Goal: Task Accomplishment & Management: Manage account settings

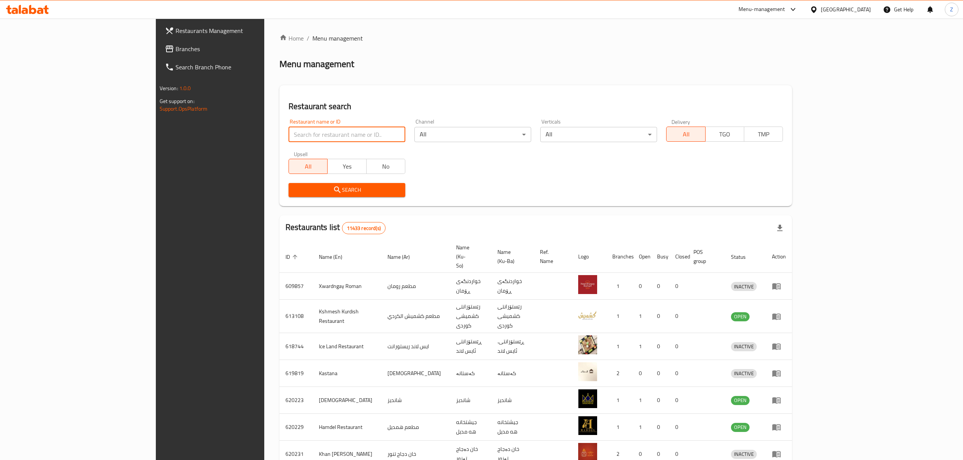
click at [288, 138] on input "search" at bounding box center [346, 134] width 117 height 15
paste input "704880"
type input "704880"
click button "Search" at bounding box center [346, 190] width 117 height 14
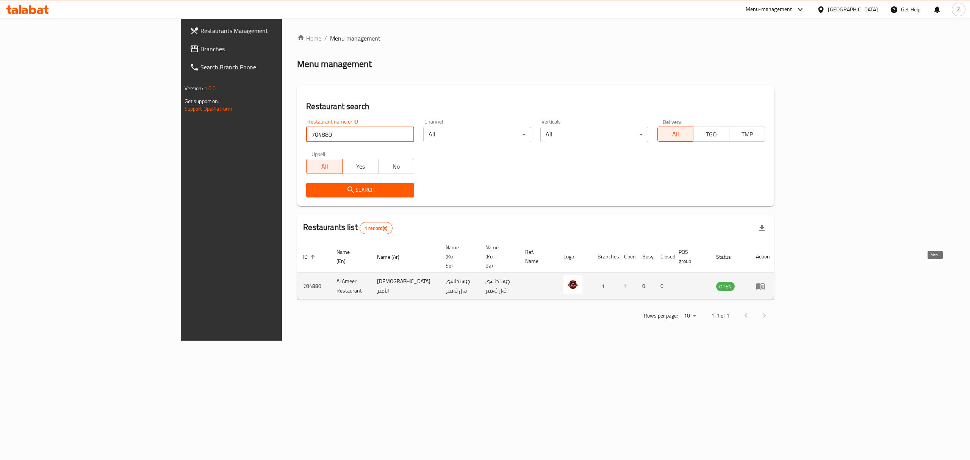
click at [765, 282] on icon "enhanced table" at bounding box center [760, 286] width 9 height 9
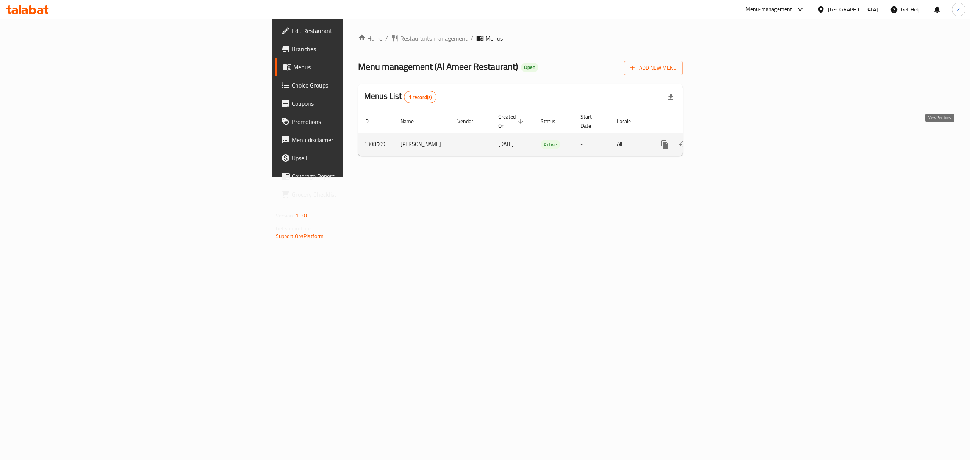
click at [724, 140] on icon "enhanced table" at bounding box center [719, 144] width 9 height 9
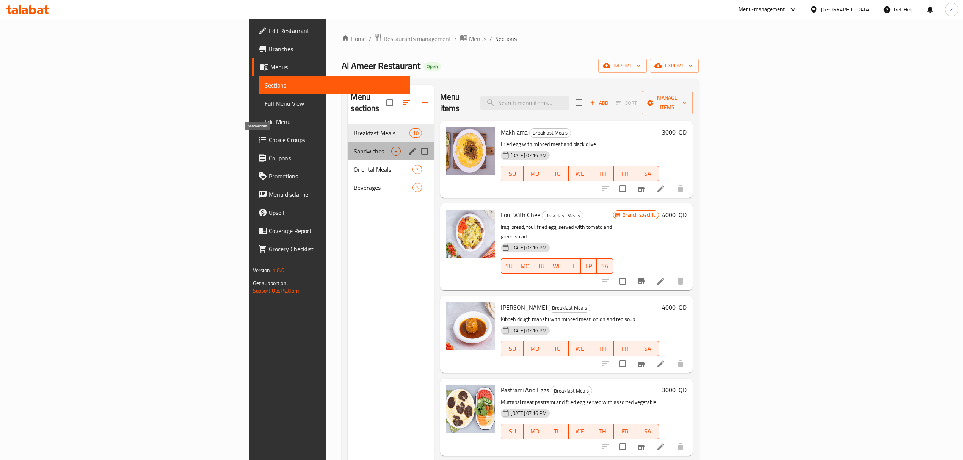
click at [354, 147] on span "Sandwiches" at bounding box center [372, 151] width 37 height 9
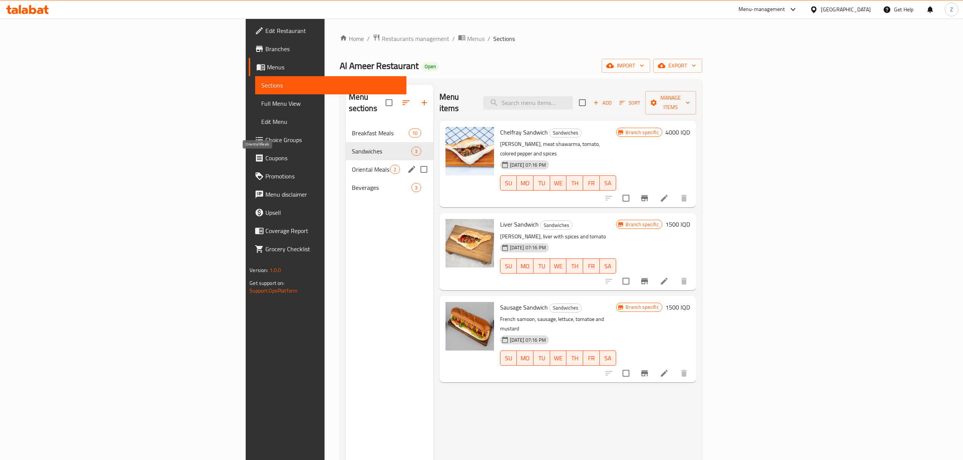
click at [352, 165] on span "Oriental Meals" at bounding box center [371, 169] width 39 height 9
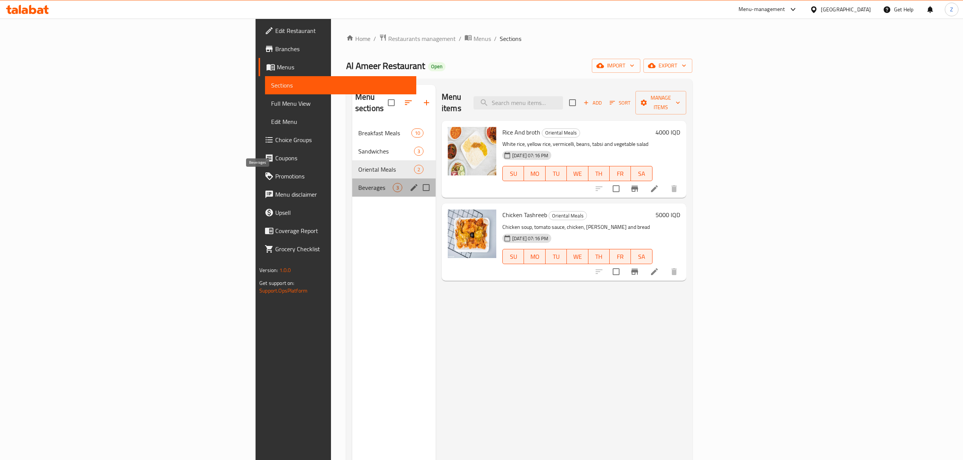
click at [358, 183] on span "Beverages" at bounding box center [375, 187] width 34 height 9
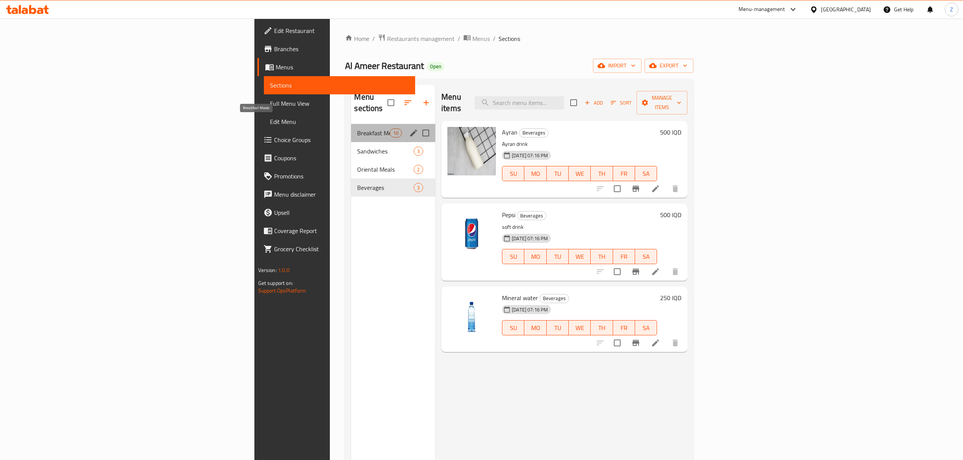
click at [357, 128] on span "Breakfast Meals" at bounding box center [373, 132] width 32 height 9
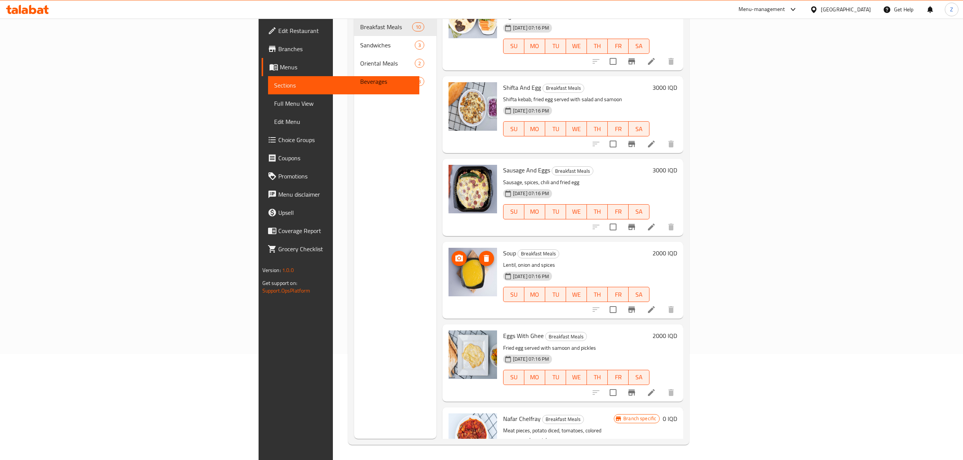
scroll to position [303, 0]
